Goal: Task Accomplishment & Management: Manage account settings

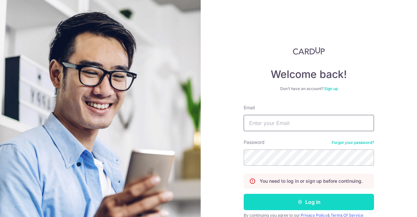
type input "[EMAIL_ADDRESS][DOMAIN_NAME]"
click at [318, 203] on button "Log in" at bounding box center [309, 202] width 130 height 16
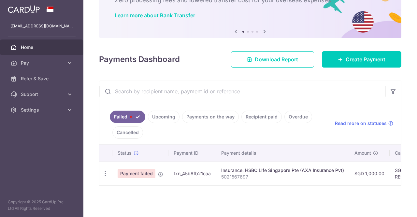
scroll to position [47, 0]
click at [127, 112] on link "Failed" at bounding box center [128, 116] width 36 height 12
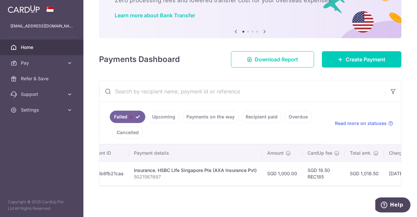
scroll to position [0, 52]
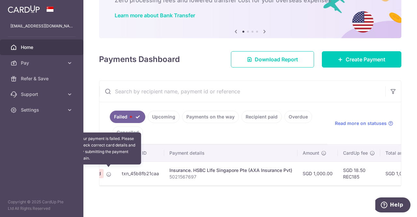
click at [109, 171] on icon at bounding box center [108, 173] width 5 height 5
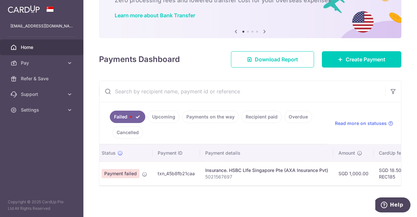
scroll to position [0, 0]
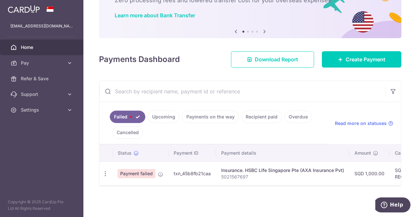
click at [143, 172] on span "Payment failed" at bounding box center [137, 173] width 38 height 9
click at [106, 171] on icon "button" at bounding box center [105, 173] width 7 height 7
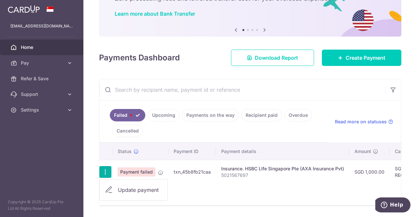
click at [132, 187] on span "Update payment" at bounding box center [140, 190] width 44 height 8
radio input "true"
type input "1,000.00"
type input "5021567697"
type input "REC185"
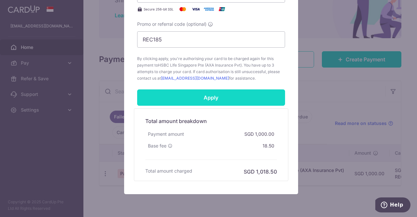
scroll to position [309, 0]
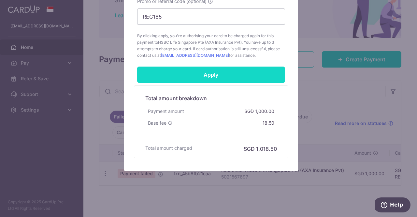
click at [220, 75] on input "Apply" at bounding box center [211, 74] width 148 height 16
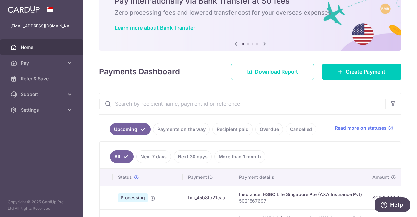
scroll to position [65, 0]
